Goal: Task Accomplishment & Management: Complete application form

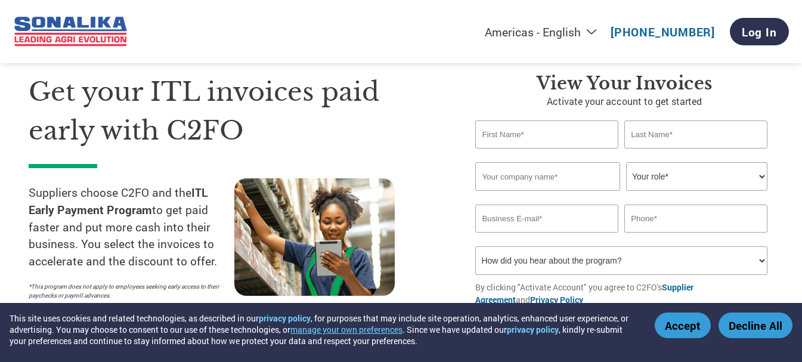
scroll to position [60, 0]
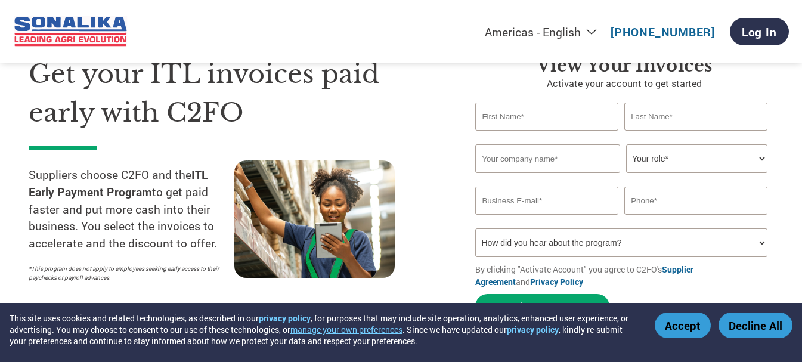
click at [557, 120] on input "text" at bounding box center [546, 117] width 143 height 28
click at [557, 120] on input "[PERSON_NAME]" at bounding box center [546, 117] width 143 height 28
type input "L"
type input "UDAY"
type input "[PERSON_NAME]"
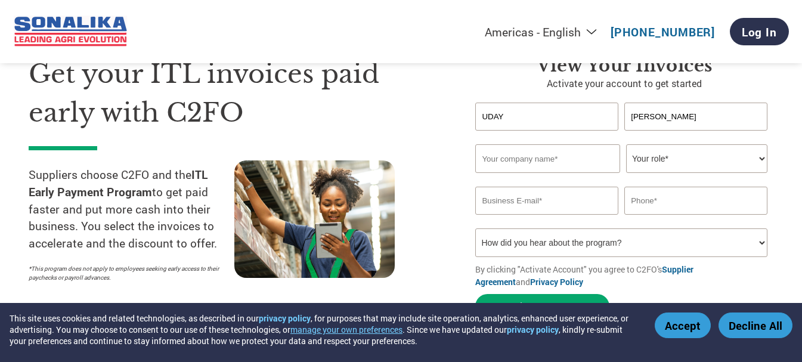
click at [536, 160] on input "text" at bounding box center [547, 158] width 145 height 29
type input "[PERSON_NAME] INDUSTRIES"
click at [687, 167] on select "Your role* CFO Controller Credit Manager Finance Director Treasurer CEO Preside…" at bounding box center [696, 158] width 141 height 29
select select "OWNER_FOUNDER"
click at [626, 144] on select "Your role* CFO Controller Credit Manager Finance Director Treasurer CEO Preside…" at bounding box center [696, 158] width 141 height 29
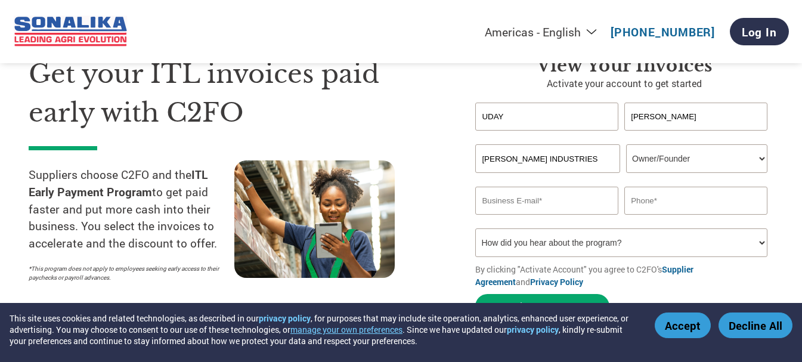
click at [576, 203] on input "email" at bounding box center [546, 201] width 143 height 28
type input "L"
type input "[EMAIL_ADDRESS][DOMAIN_NAME]"
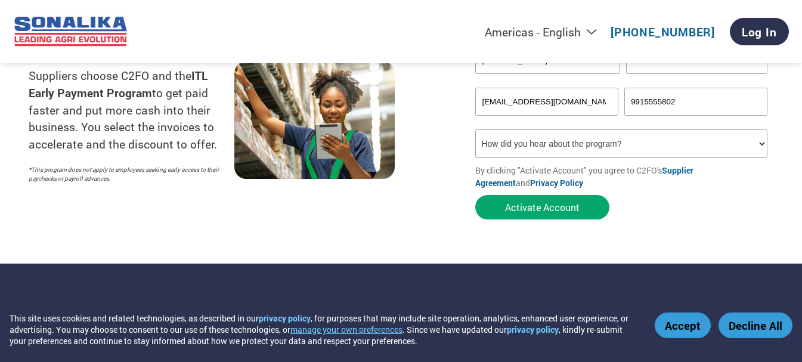
scroll to position [179, 0]
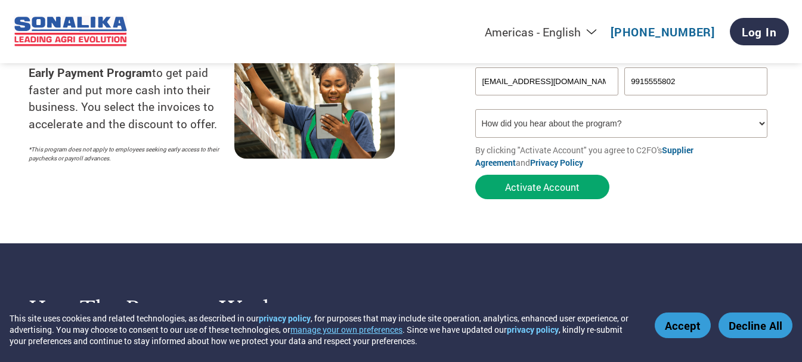
type input "9915555802"
click at [756, 126] on select "How did you hear about the program? Received a letter Email Social Media Online…" at bounding box center [621, 123] width 292 height 29
select select "Email"
click at [475, 109] on select "How did you hear about the program? Received a letter Email Social Media Online…" at bounding box center [621, 123] width 292 height 29
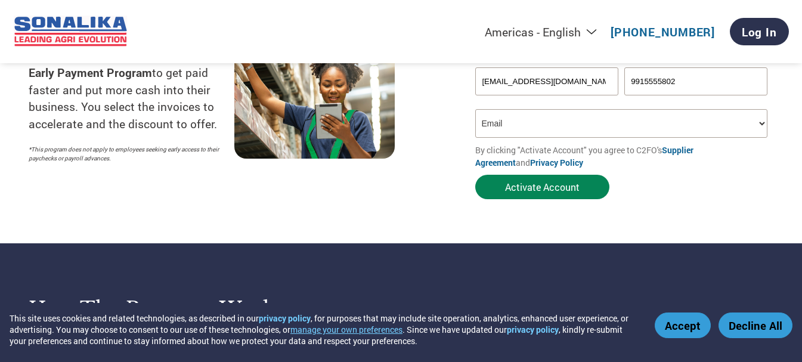
click at [546, 185] on button "Activate Account" at bounding box center [542, 187] width 134 height 24
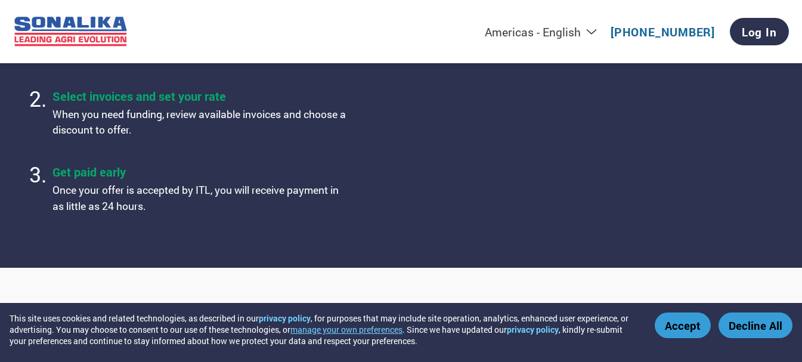
scroll to position [477, 0]
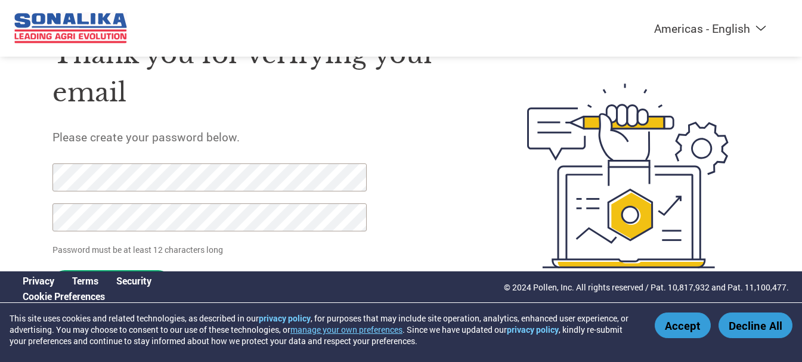
scroll to position [61, 0]
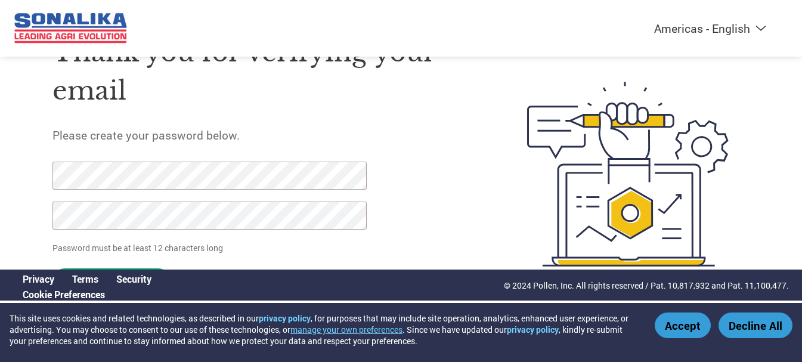
click at [681, 326] on button "Accept" at bounding box center [683, 326] width 56 height 26
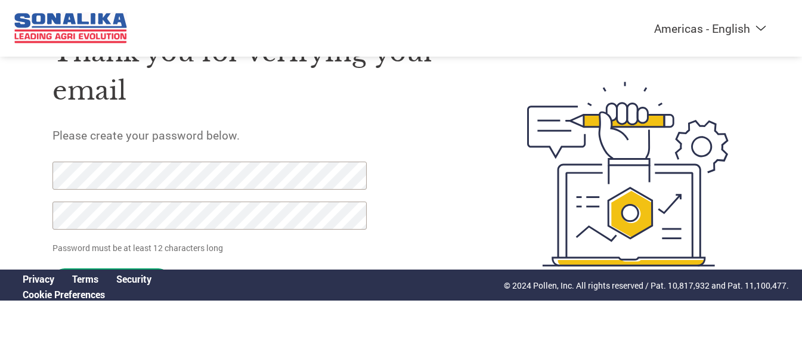
click input "Set Password" at bounding box center [111, 280] width 118 height 24
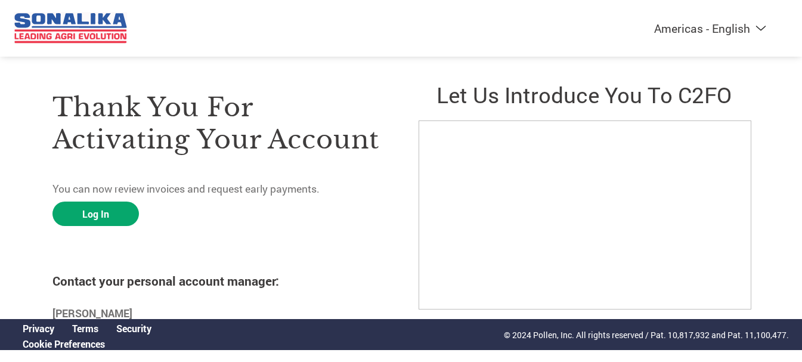
scroll to position [0, 0]
